Goal: Communication & Community: Answer question/provide support

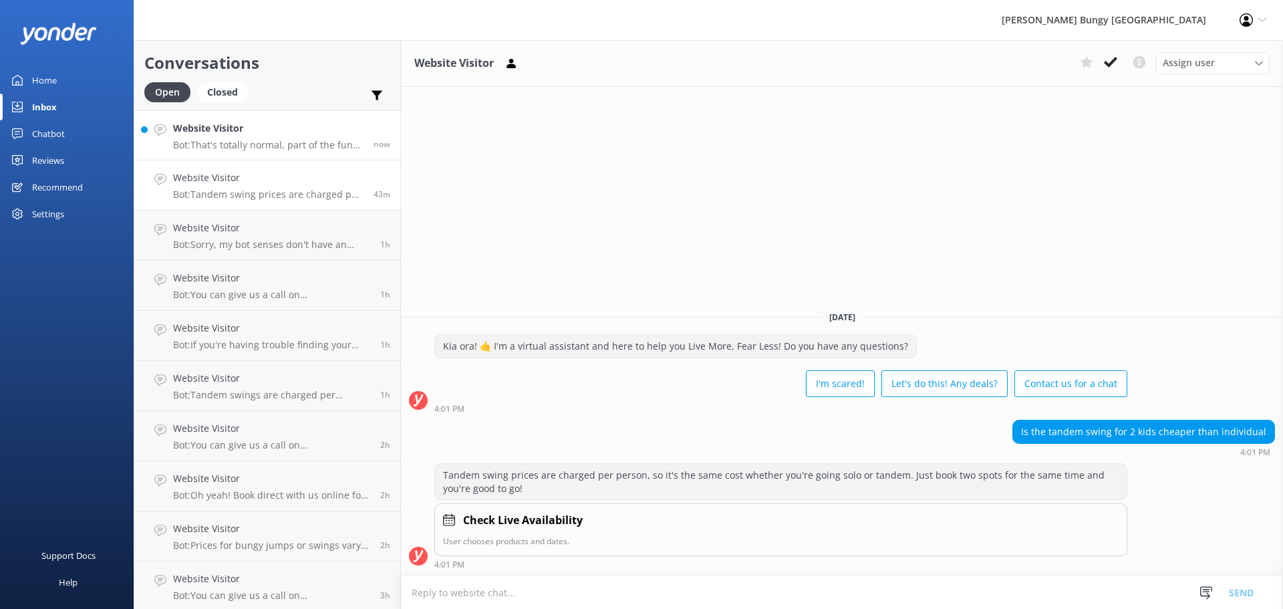
click at [304, 137] on div "Website Visitor Bot: That's totally normal, part of the fun and what leads to f…" at bounding box center [268, 135] width 190 height 29
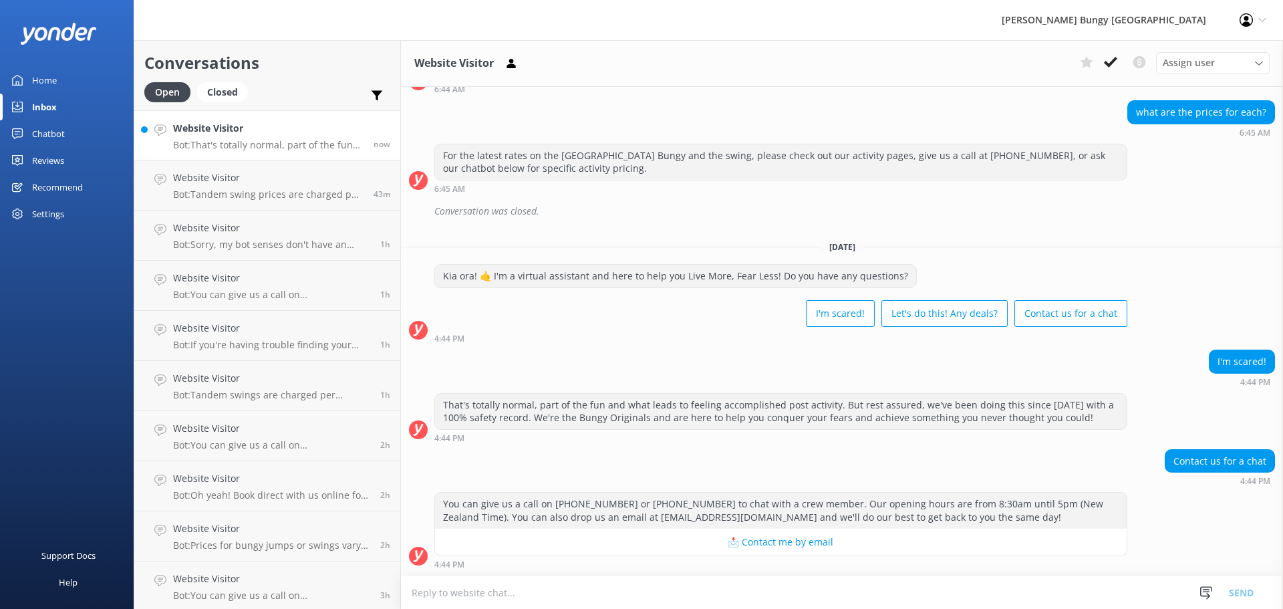
scroll to position [259, 0]
click at [287, 123] on h4 "Website Visitor" at bounding box center [268, 128] width 190 height 15
